Goal: Information Seeking & Learning: Check status

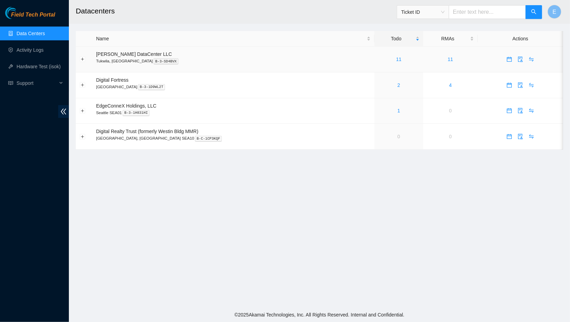
click at [378, 63] on div "11" at bounding box center [398, 59] width 41 height 8
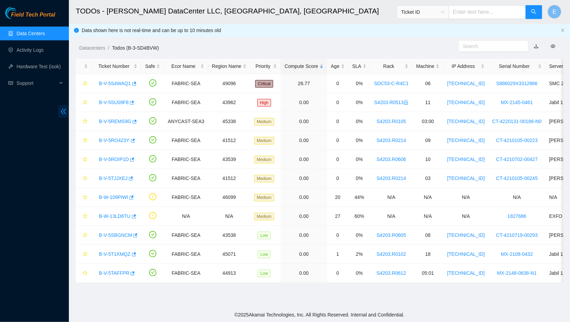
click at [62, 108] on icon "double-left" at bounding box center [63, 111] width 7 height 7
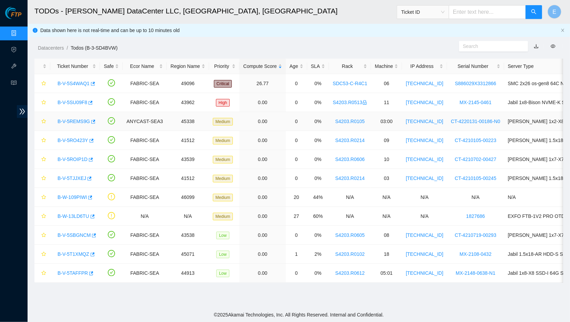
click at [77, 120] on link "B-V-5REMS9G" at bounding box center [74, 121] width 32 height 6
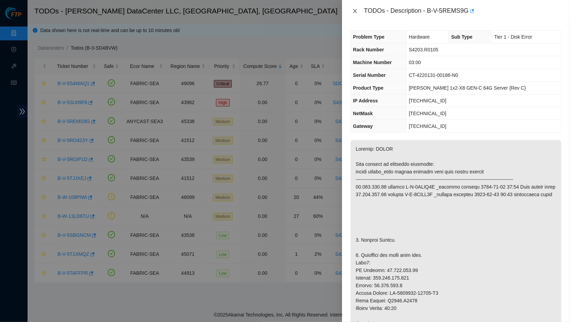
click at [355, 9] on icon "close" at bounding box center [355, 11] width 6 height 6
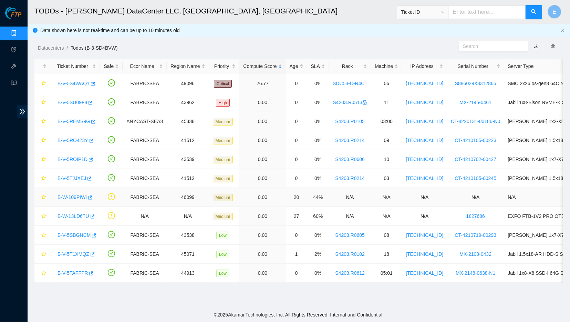
click at [272, 201] on td "0.00" at bounding box center [262, 197] width 46 height 19
click at [244, 49] on ol "Datacenters / Todos (B-3-SD4BVW) /" at bounding box center [236, 48] width 396 height 8
click at [75, 120] on link "B-V-5REMS9G" at bounding box center [74, 121] width 32 height 6
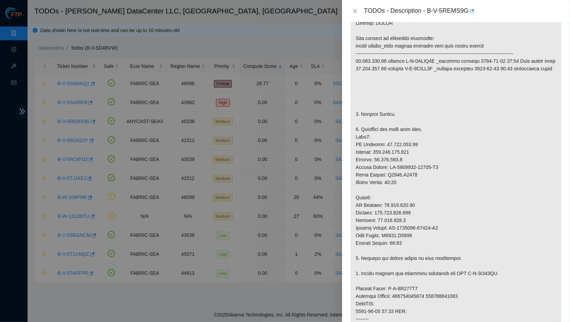
scroll to position [126, 0]
click at [352, 10] on button "Close" at bounding box center [355, 11] width 10 height 7
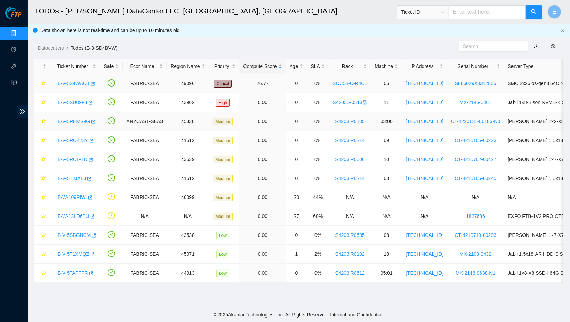
scroll to position [54, 0]
click at [69, 139] on link "B-V-5RO423Y" at bounding box center [73, 140] width 31 height 6
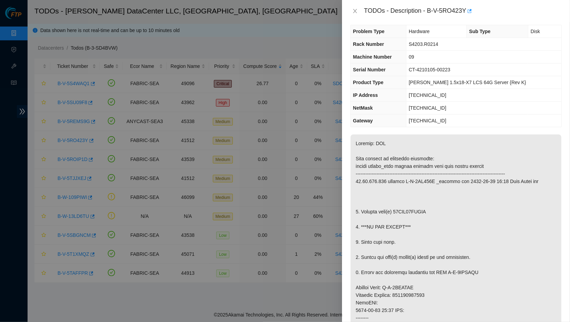
scroll to position [3, 0]
